Goal: Task Accomplishment & Management: Manage account settings

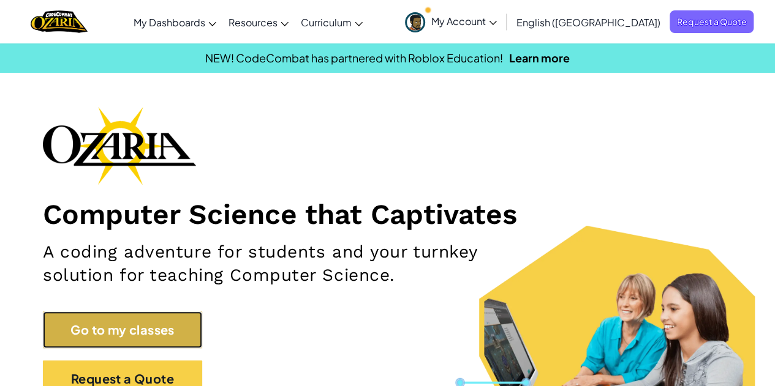
click at [175, 322] on link "Go to my classes" at bounding box center [122, 330] width 159 height 37
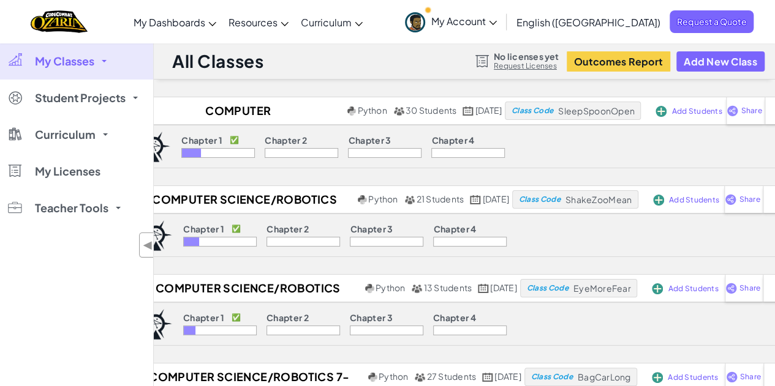
drag, startPoint x: 529, startPoint y: 154, endPoint x: 479, endPoint y: 133, distance: 53.8
click at [479, 133] on div "Chapter 1 ✅ Chapter 2 Chapter 3 Chapter 4" at bounding box center [342, 147] width 345 height 42
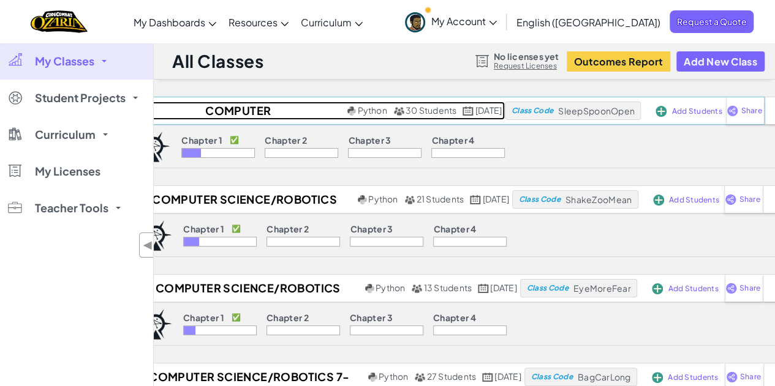
click at [481, 113] on span "[DATE]" at bounding box center [488, 110] width 26 height 11
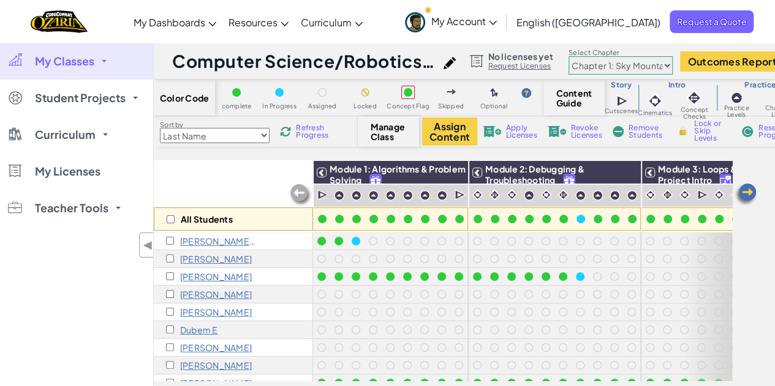
click at [456, 68] on img at bounding box center [449, 63] width 12 height 12
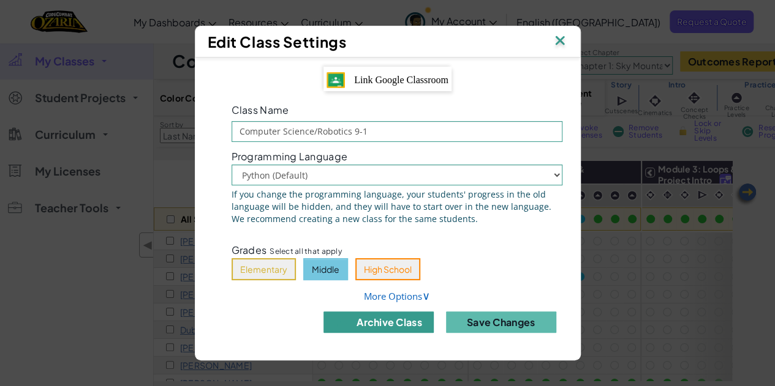
click at [377, 319] on button "archive class" at bounding box center [378, 322] width 110 height 21
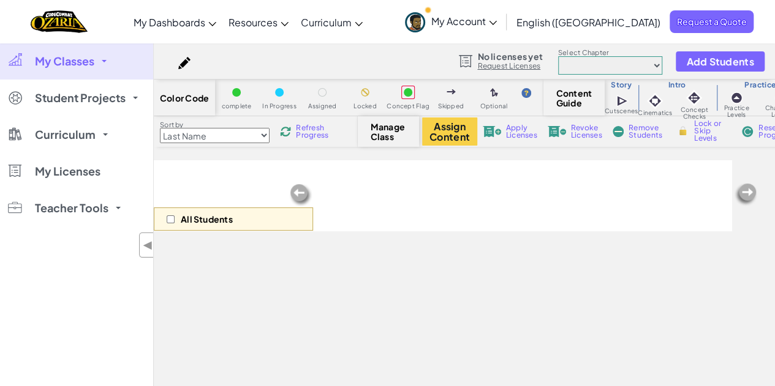
click at [42, 56] on span "My Classes" at bounding box center [64, 61] width 59 height 11
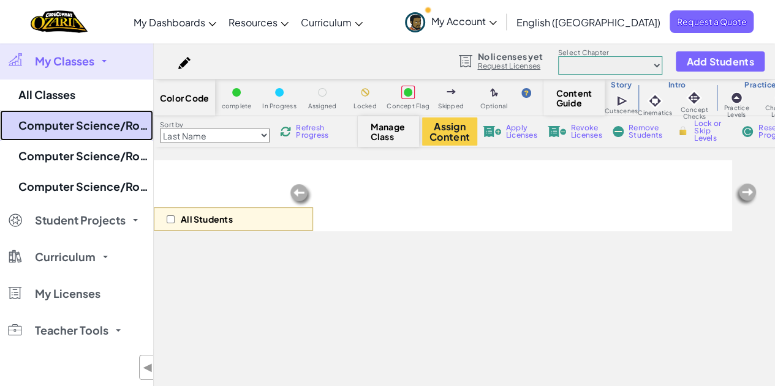
click at [60, 116] on link "Computer Science/Robotics 8-1" at bounding box center [76, 125] width 153 height 31
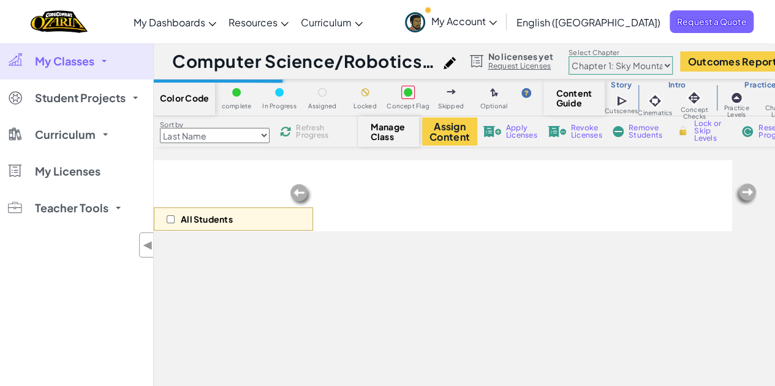
click at [456, 68] on img at bounding box center [449, 63] width 12 height 12
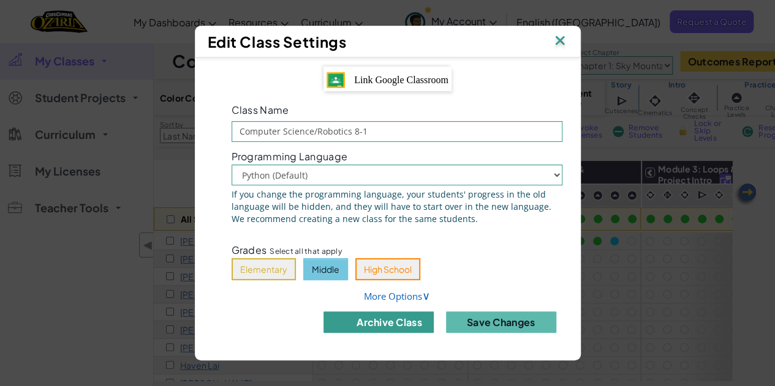
click at [393, 325] on button "archive class" at bounding box center [378, 322] width 110 height 21
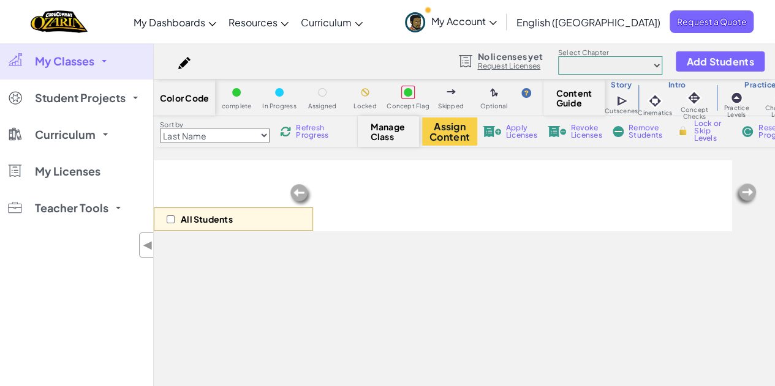
click at [107, 56] on link "My Classes" at bounding box center [76, 61] width 153 height 37
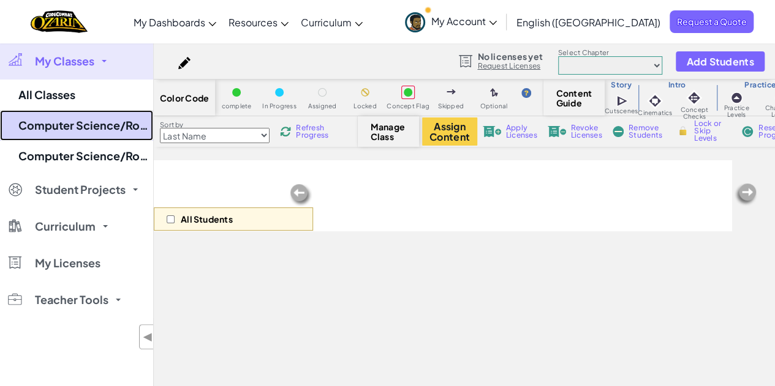
click at [103, 123] on link "Computer Science/Robotics 7-1" at bounding box center [76, 125] width 153 height 31
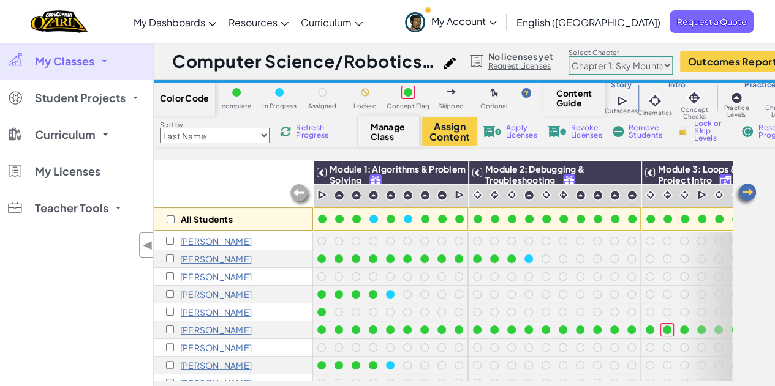
click at [462, 69] on div at bounding box center [452, 62] width 18 height 18
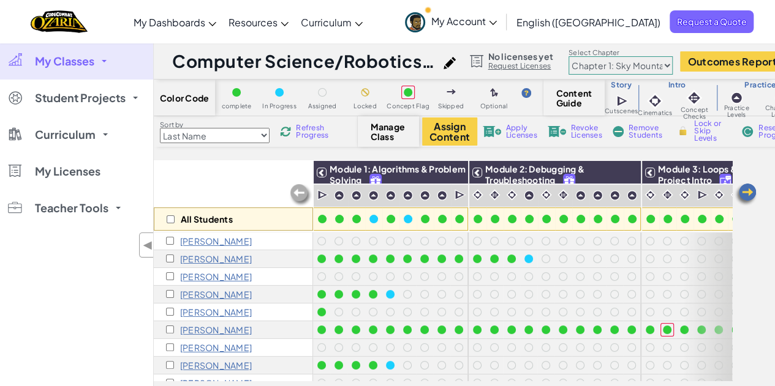
click at [456, 65] on img at bounding box center [449, 63] width 12 height 12
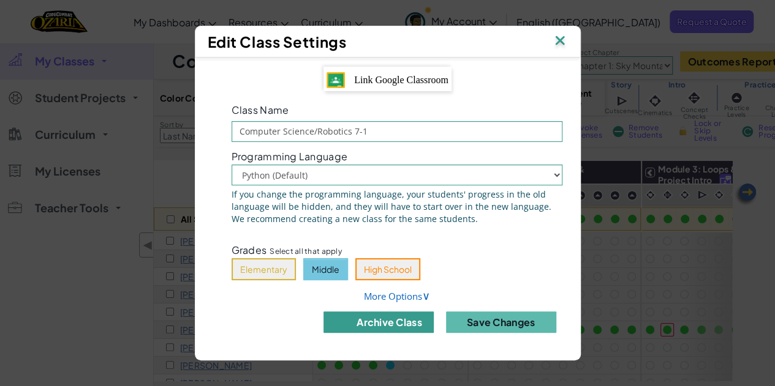
click at [375, 324] on button "archive class" at bounding box center [378, 322] width 110 height 21
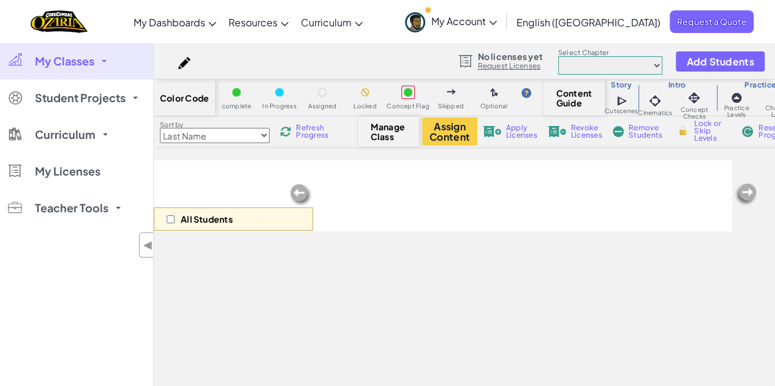
click at [104, 72] on link "My Classes" at bounding box center [76, 61] width 153 height 37
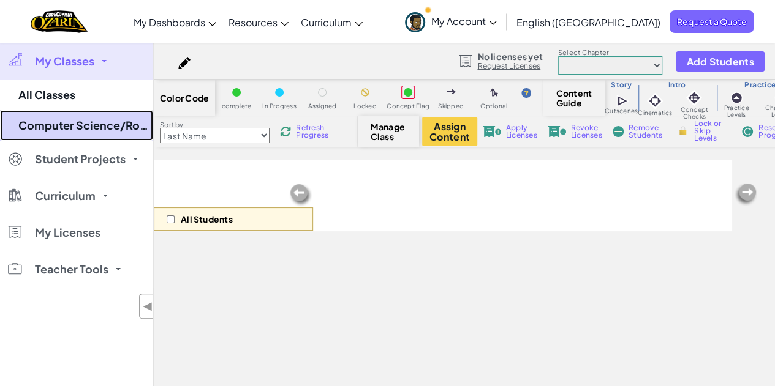
click at [99, 121] on link "Computer Science/Robotics 7-2/8-2" at bounding box center [76, 125] width 153 height 31
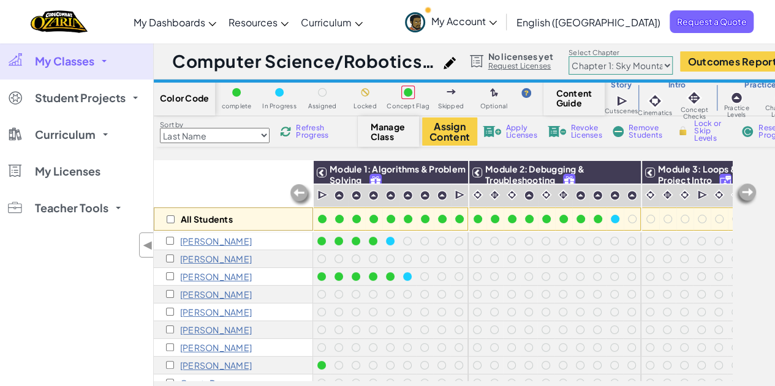
click at [452, 63] on div "Computer Science/Robotics 7-2/8-2 Python 27 Students [DATE]" at bounding box center [317, 61] width 290 height 23
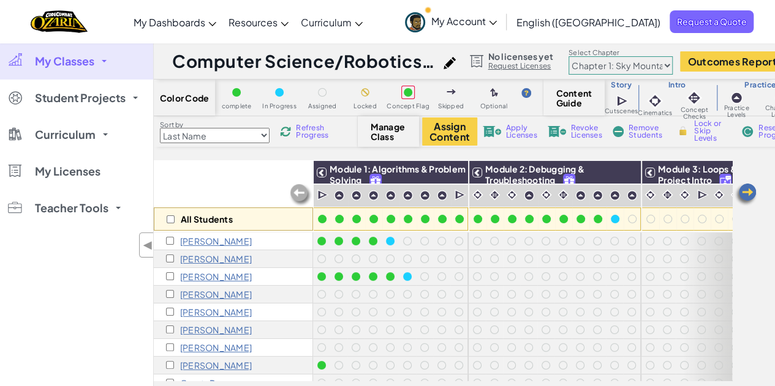
click at [456, 61] on img at bounding box center [449, 63] width 12 height 12
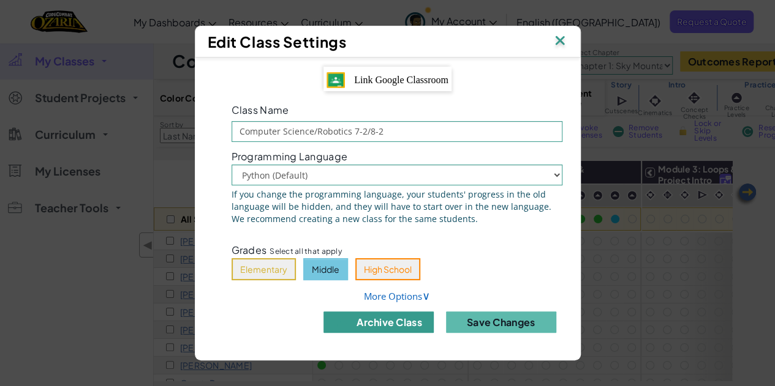
click at [338, 320] on img at bounding box center [341, 322] width 15 height 15
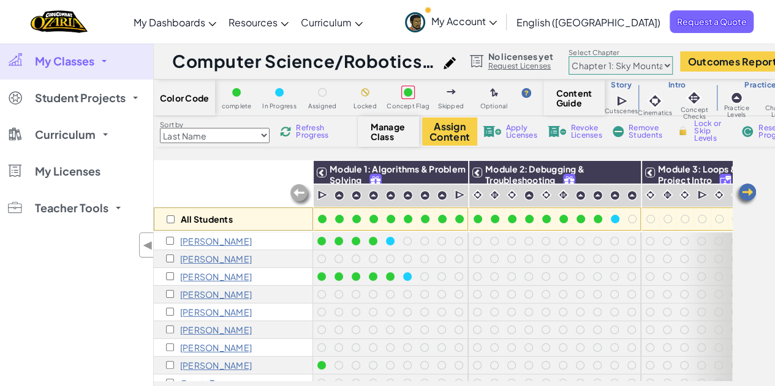
click at [455, 57] on img at bounding box center [449, 63] width 12 height 12
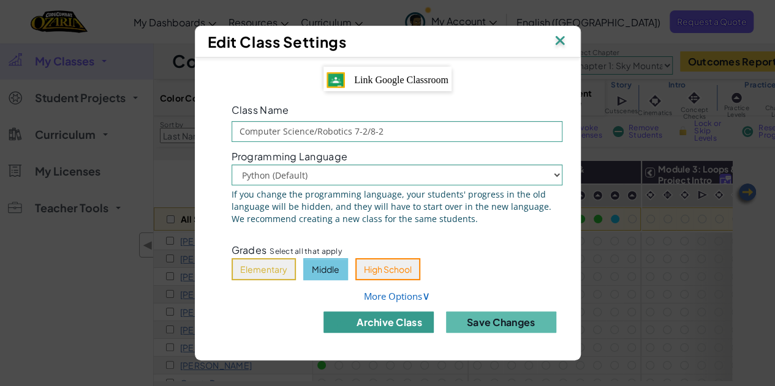
click at [387, 317] on button "archive class" at bounding box center [378, 322] width 110 height 21
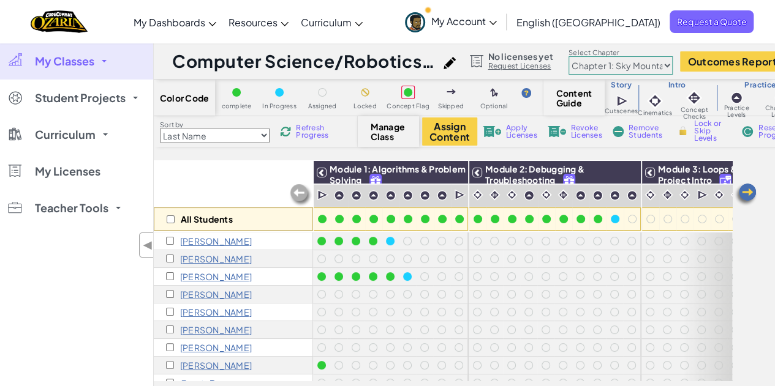
click at [66, 66] on span "My Classes" at bounding box center [64, 61] width 59 height 11
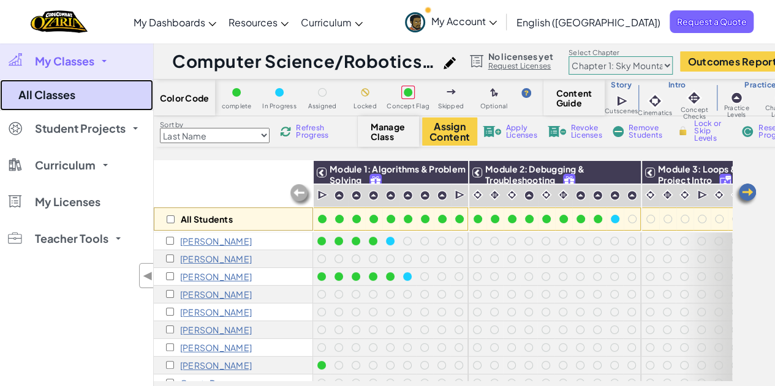
click at [64, 96] on link "All Classes" at bounding box center [76, 95] width 153 height 31
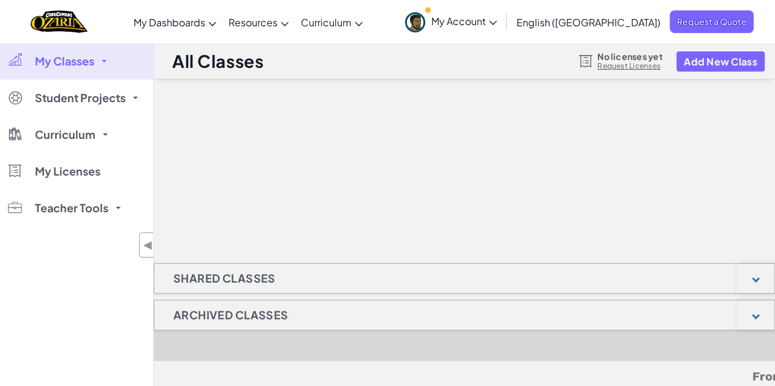
click at [702, 74] on div "All Classes No licenses yet Request Licenses Add New Class" at bounding box center [464, 61] width 621 height 37
click at [706, 69] on button "Add New Class" at bounding box center [720, 61] width 88 height 20
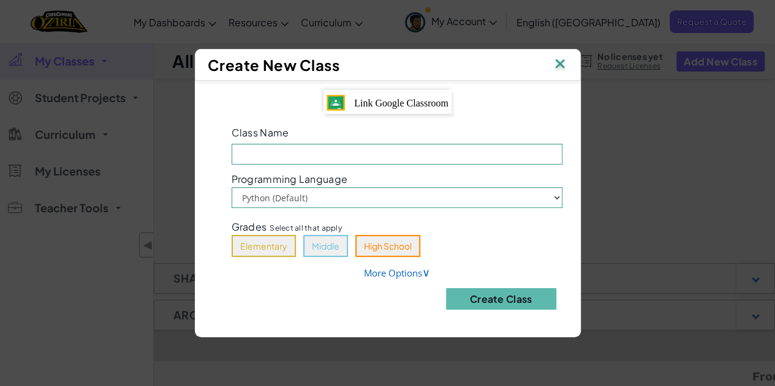
click at [471, 143] on div "Class Name Field is required" at bounding box center [396, 144] width 349 height 42
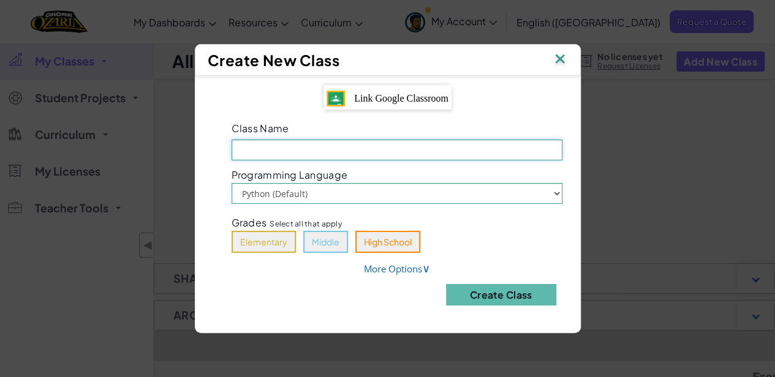
click at [470, 145] on input "Class Name Field is required" at bounding box center [397, 150] width 331 height 21
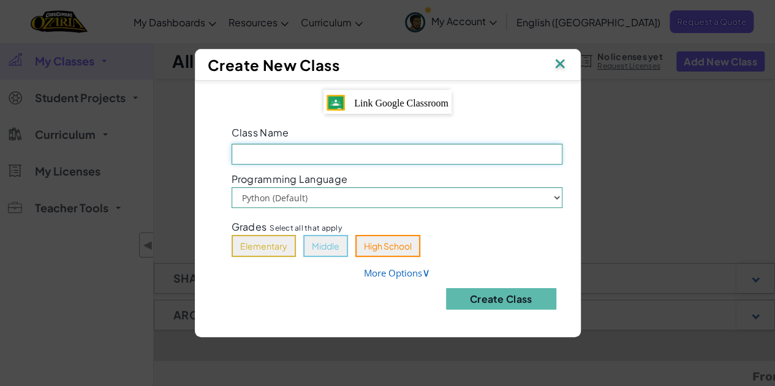
type input "Option A - 2025"
click at [387, 201] on select "Python (Default) JavaScript" at bounding box center [397, 197] width 331 height 21
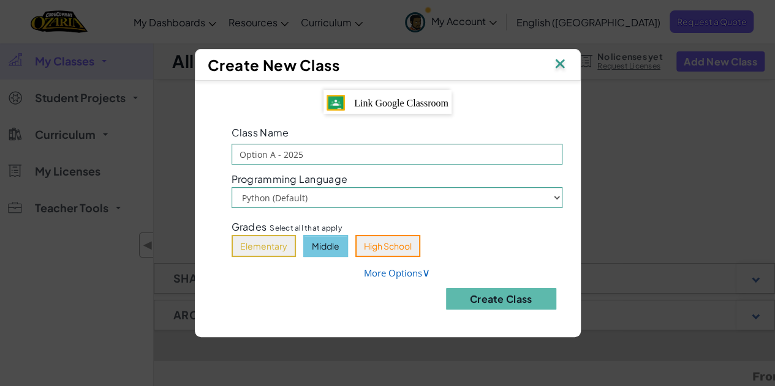
click at [326, 244] on button "Middle" at bounding box center [325, 246] width 45 height 22
click at [515, 297] on button "Create Class" at bounding box center [501, 298] width 110 height 21
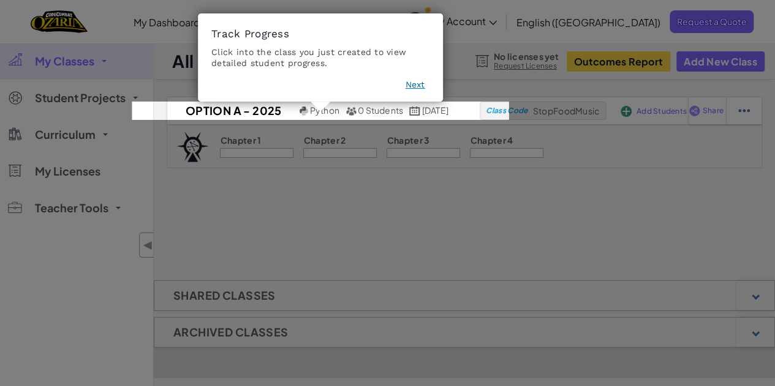
click at [402, 197] on icon at bounding box center [392, 193] width 784 height 386
click at [626, 119] on icon at bounding box center [392, 193] width 784 height 386
click at [424, 85] on button "Next" at bounding box center [415, 85] width 20 height 12
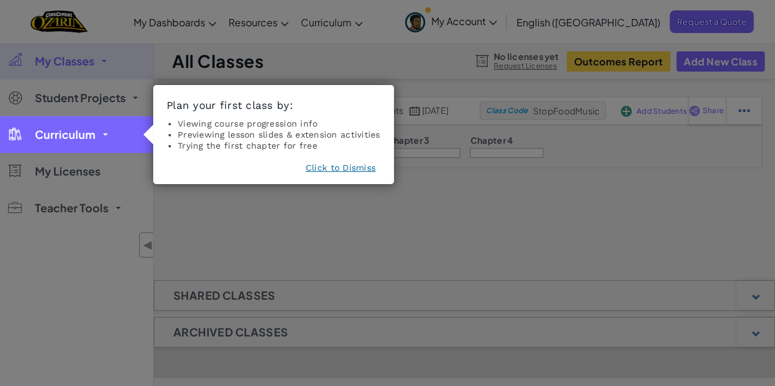
click at [111, 143] on link "Curriculum" at bounding box center [76, 134] width 153 height 37
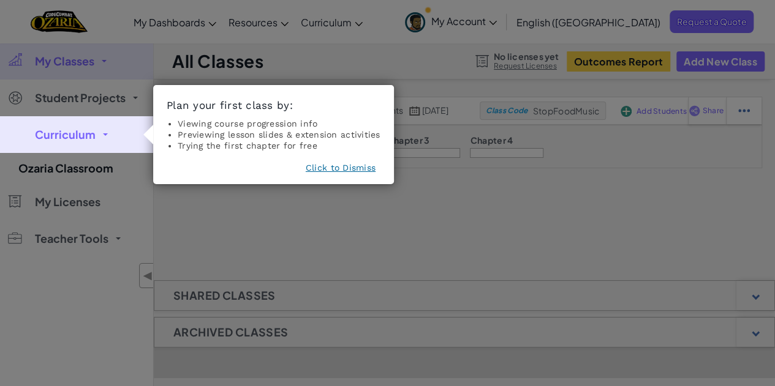
click at [113, 137] on link "Curriculum" at bounding box center [76, 134] width 153 height 37
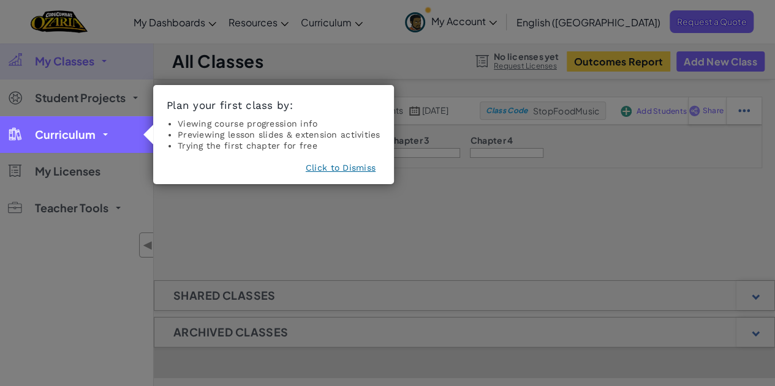
click at [107, 133] on link "Curriculum" at bounding box center [76, 134] width 153 height 37
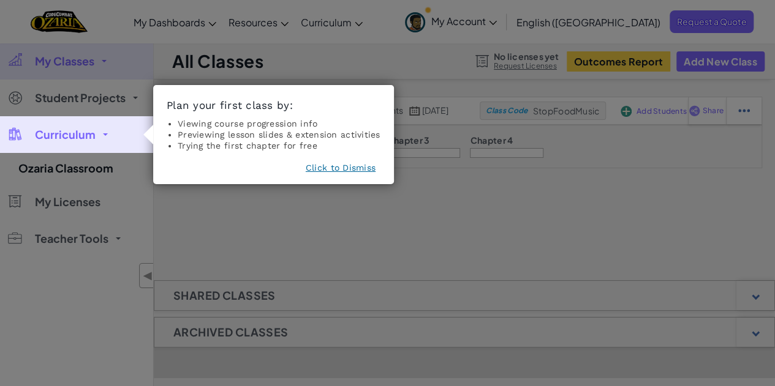
click at [363, 167] on button "Click to Dismiss" at bounding box center [341, 168] width 70 height 12
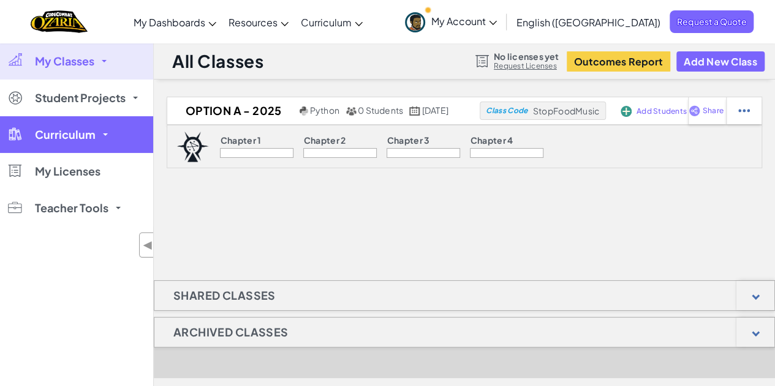
click at [110, 130] on link "Curriculum" at bounding box center [76, 134] width 153 height 37
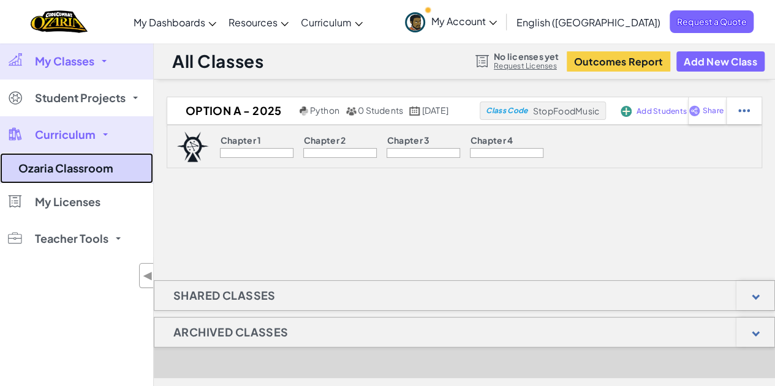
click at [103, 154] on link "Ozaria Classroom" at bounding box center [76, 168] width 153 height 31
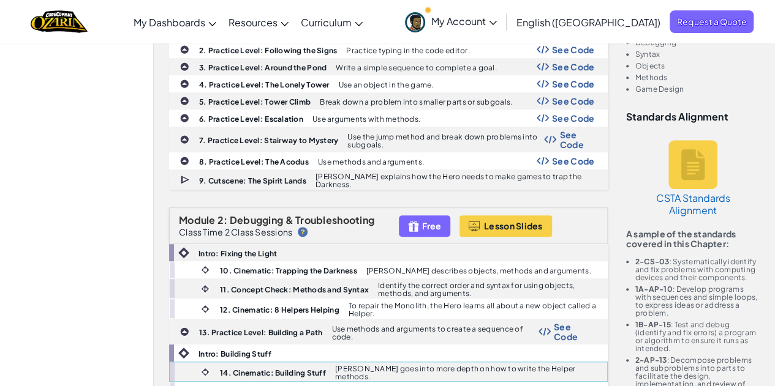
scroll to position [245, 0]
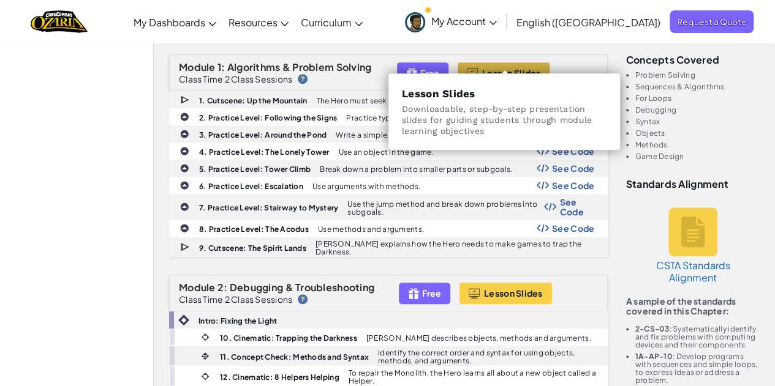
click at [528, 62] on button "Lesson Slides" at bounding box center [504, 72] width 92 height 21
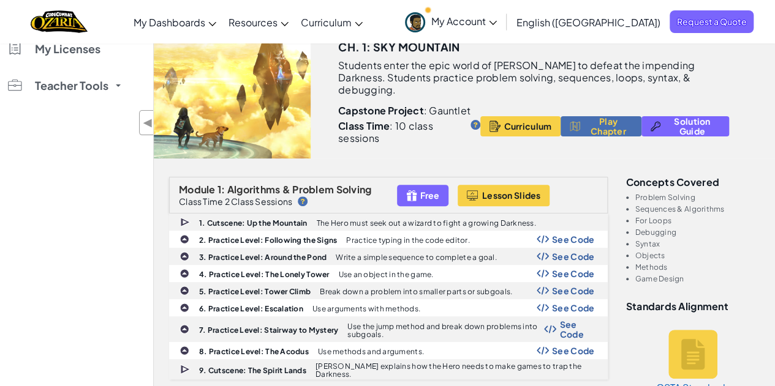
scroll to position [0, 0]
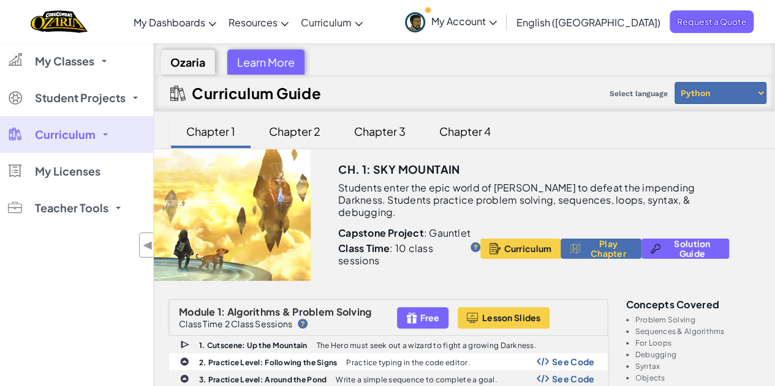
click at [194, 66] on div "Ozaria" at bounding box center [187, 62] width 55 height 25
click at [47, 132] on span "Curriculum" at bounding box center [65, 134] width 61 height 11
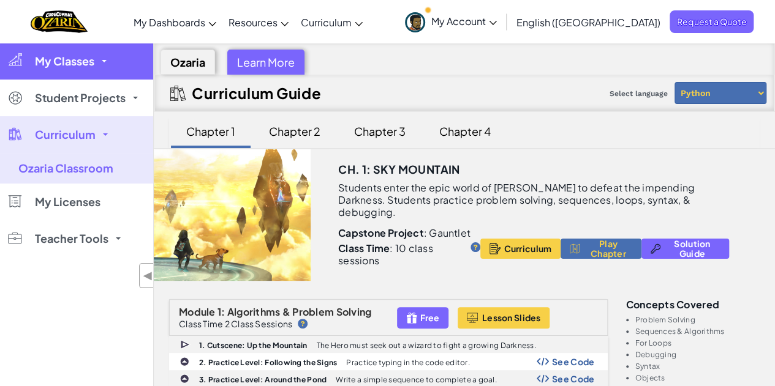
click at [66, 51] on link "My Classes" at bounding box center [76, 61] width 153 height 37
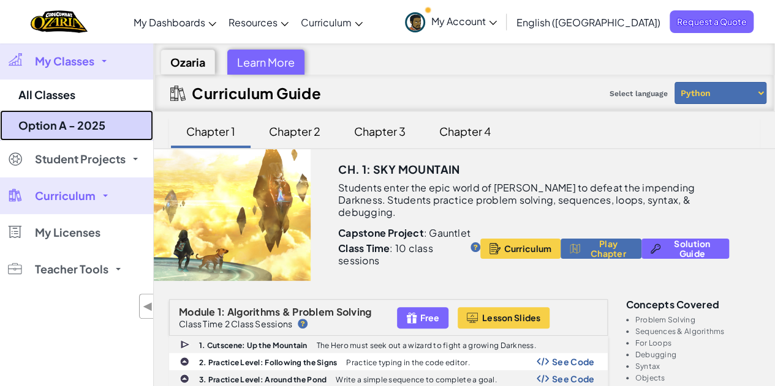
click at [61, 121] on link "Option A - 2025" at bounding box center [76, 125] width 153 height 31
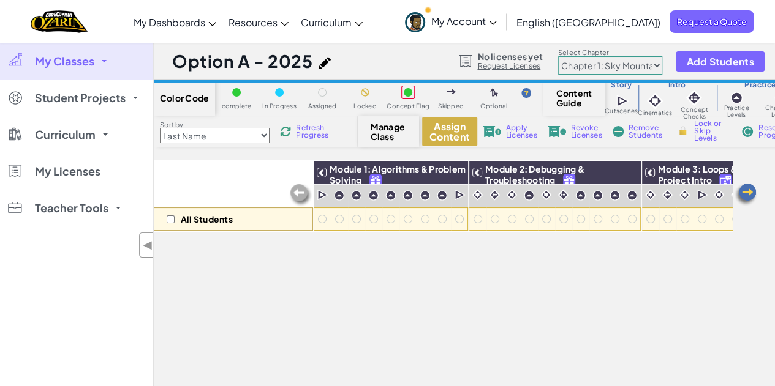
click at [466, 137] on button "Assign Content" at bounding box center [449, 132] width 55 height 28
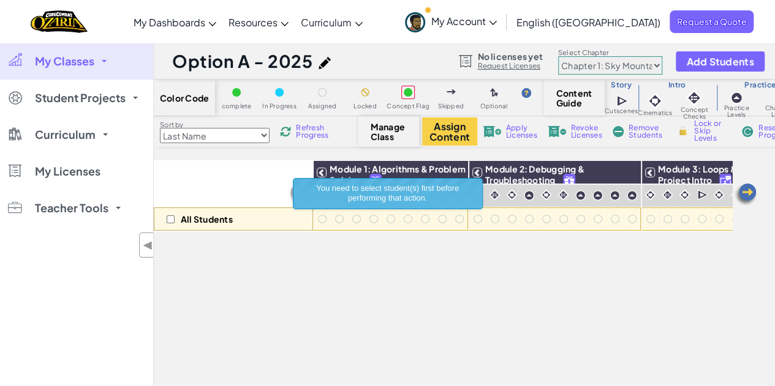
click at [541, 325] on div "All Students Module 1: Algorithms & Problem Solving Module 2: Debugging & Troub…" at bounding box center [443, 209] width 578 height 343
